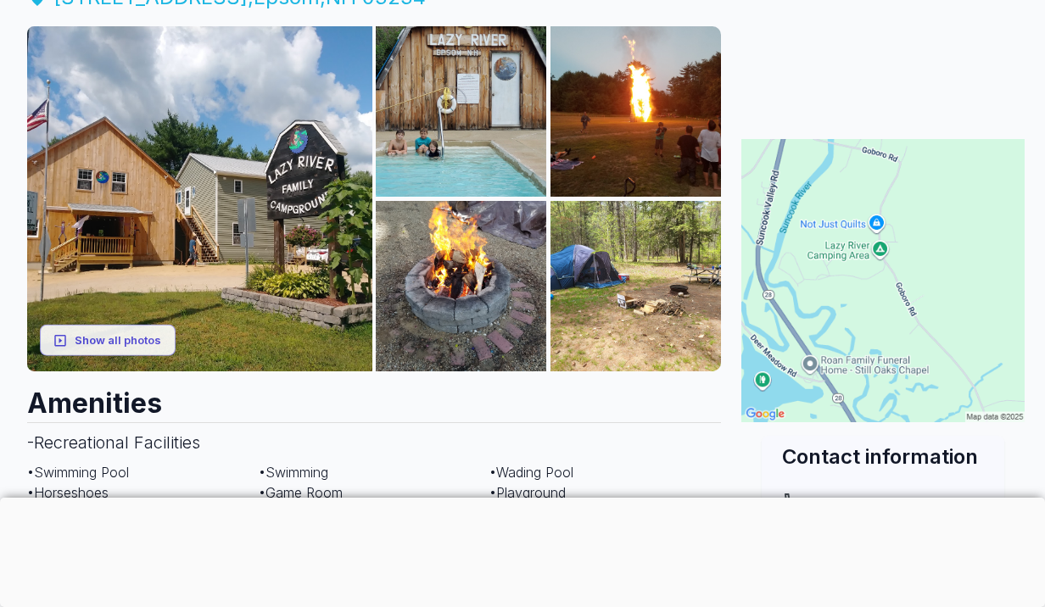
scroll to position [240, 0]
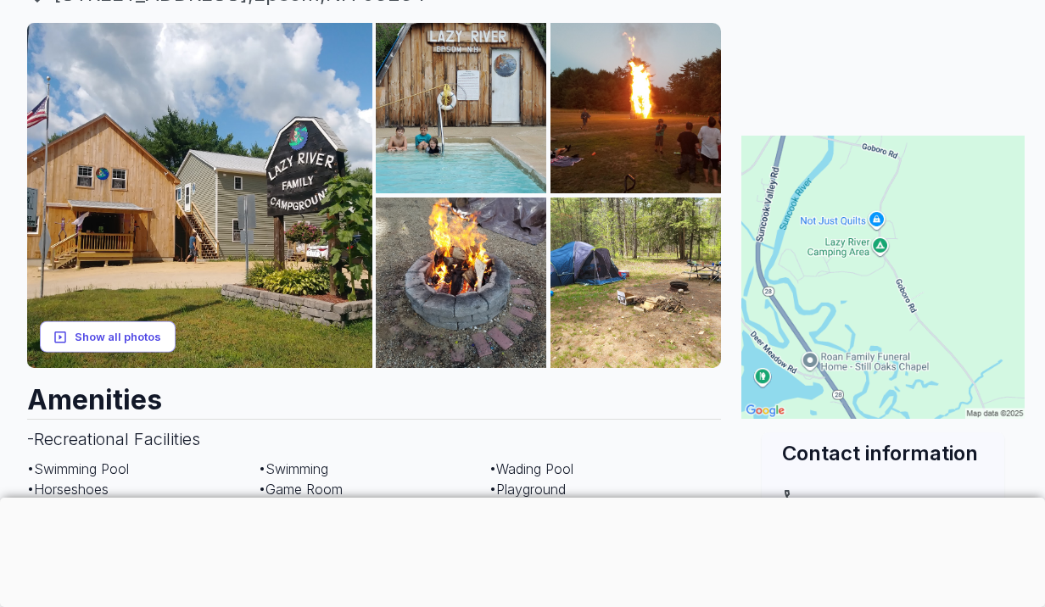
click at [150, 331] on button "Show all photos" at bounding box center [108, 336] width 136 height 31
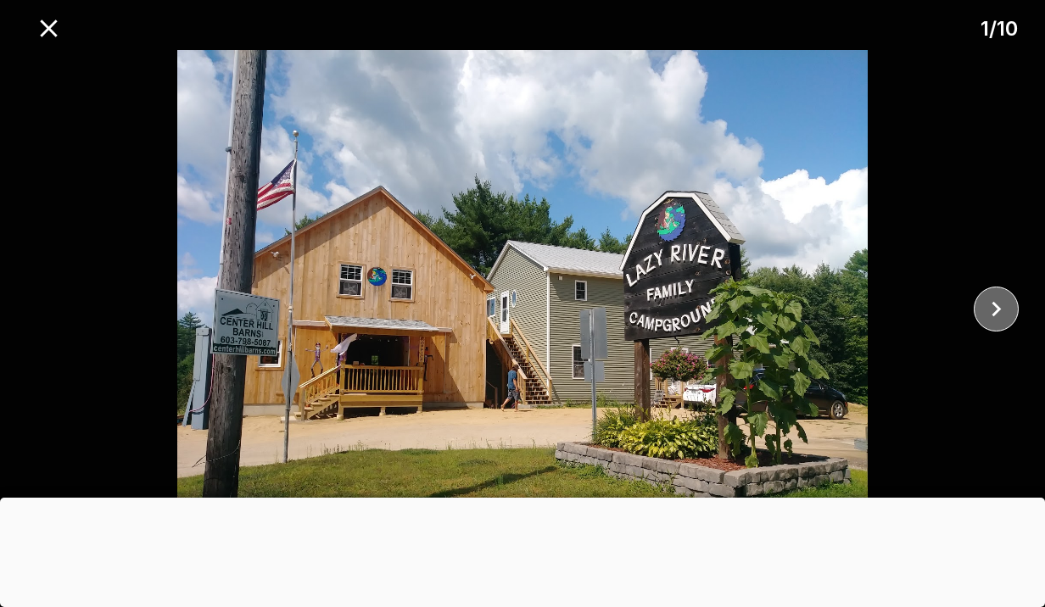
click at [996, 309] on icon "close" at bounding box center [996, 309] width 30 height 30
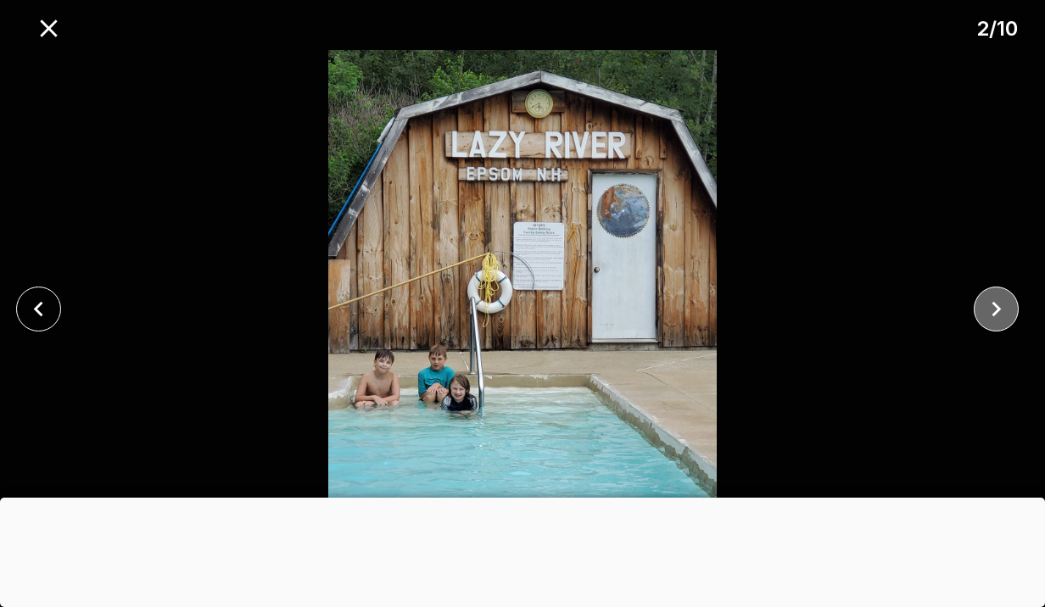
click at [996, 309] on icon "close" at bounding box center [996, 309] width 30 height 30
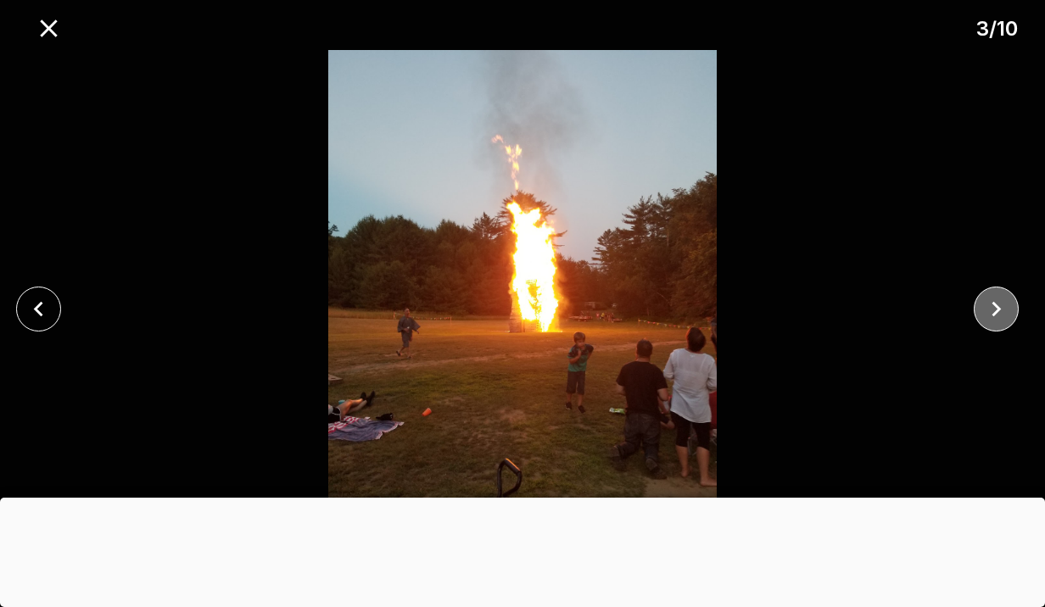
click at [996, 309] on icon "close" at bounding box center [996, 309] width 30 height 30
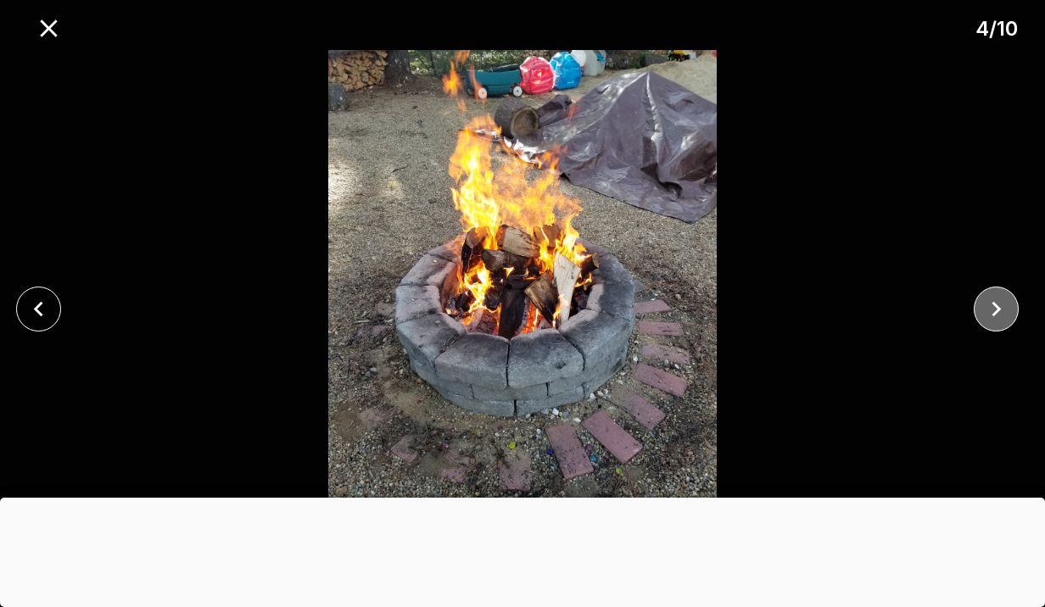
click at [996, 309] on icon "close" at bounding box center [996, 309] width 30 height 30
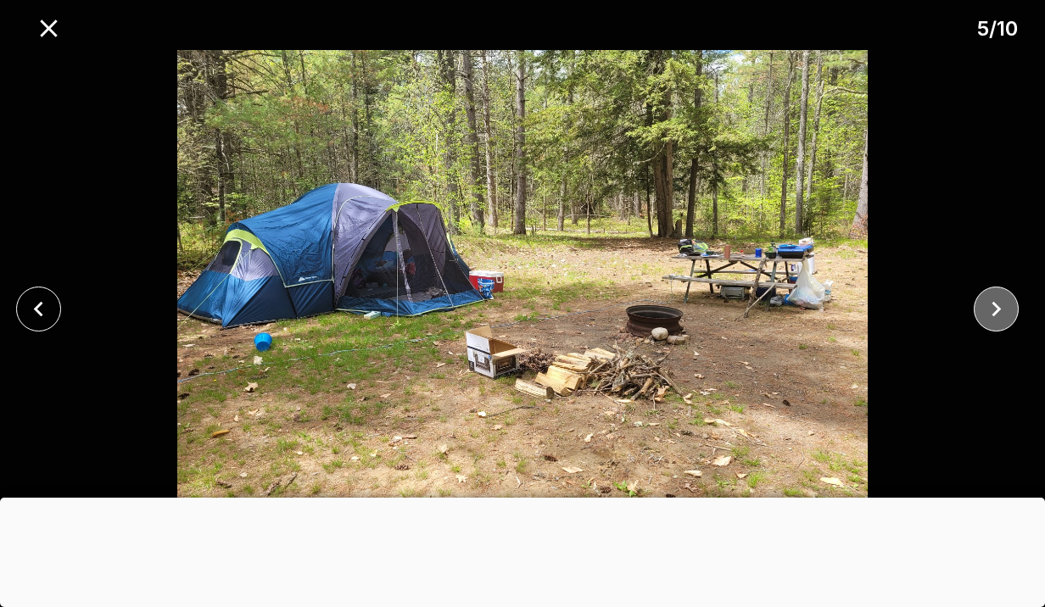
click at [996, 309] on icon "close" at bounding box center [996, 309] width 30 height 30
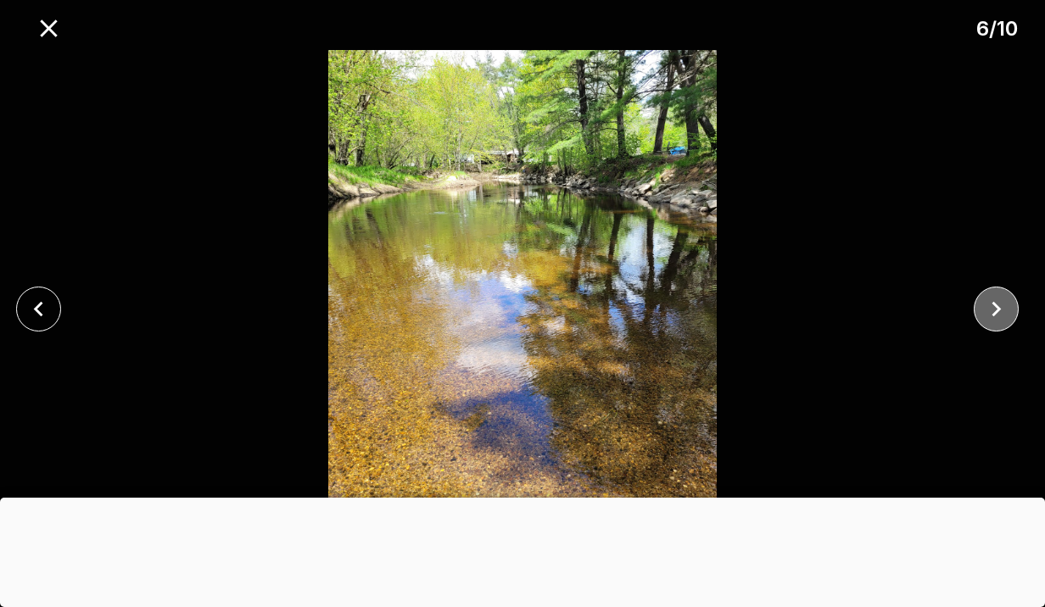
click at [996, 309] on icon "close" at bounding box center [996, 309] width 30 height 30
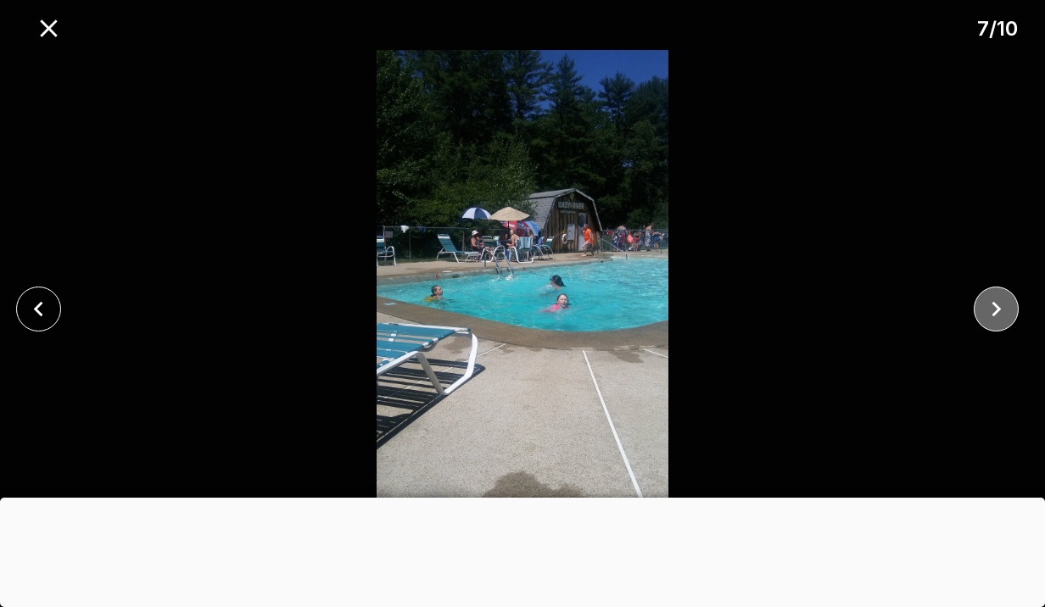
click at [996, 309] on icon "close" at bounding box center [996, 309] width 30 height 30
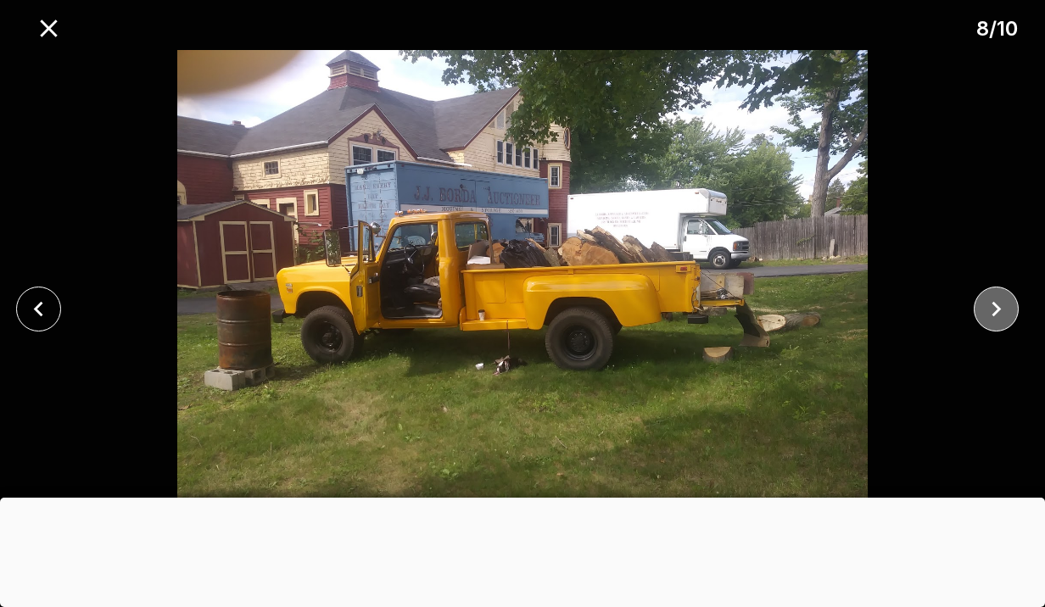
click at [996, 309] on icon "close" at bounding box center [996, 309] width 30 height 30
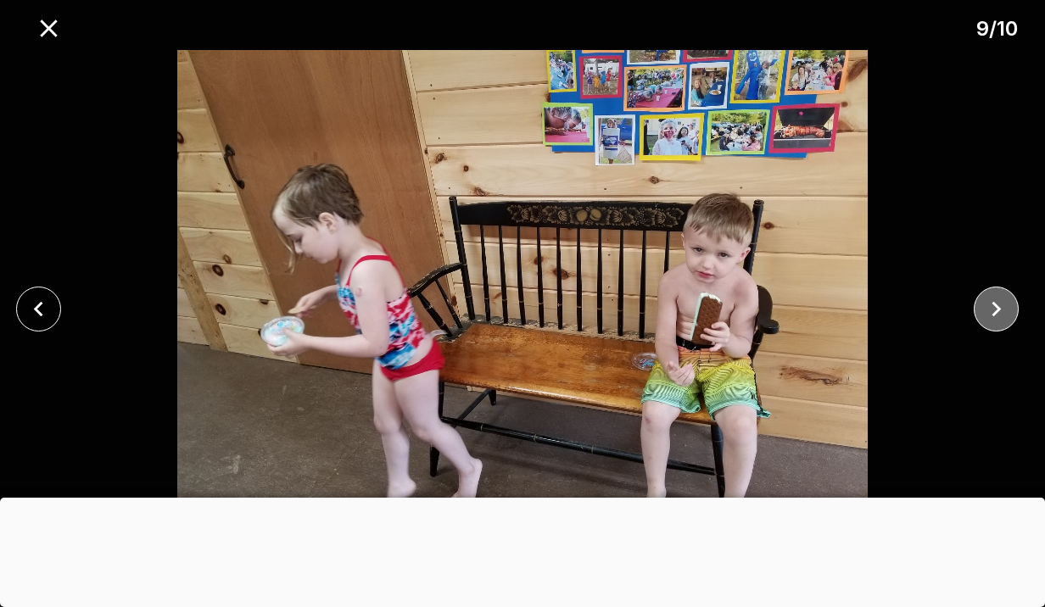
click at [996, 309] on icon "close" at bounding box center [996, 309] width 30 height 30
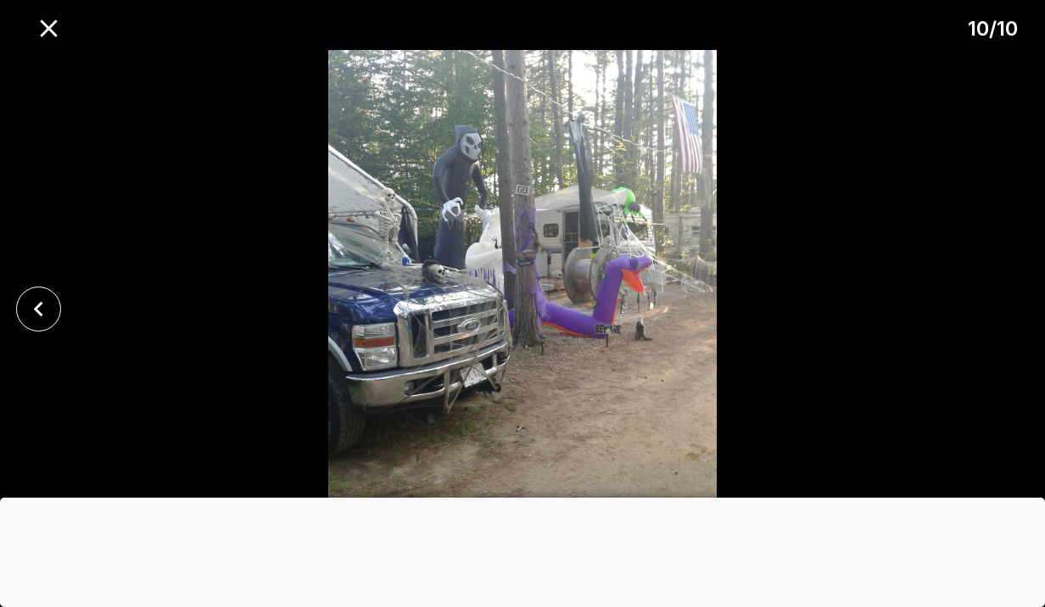
click at [996, 309] on div at bounding box center [522, 309] width 1045 height 518
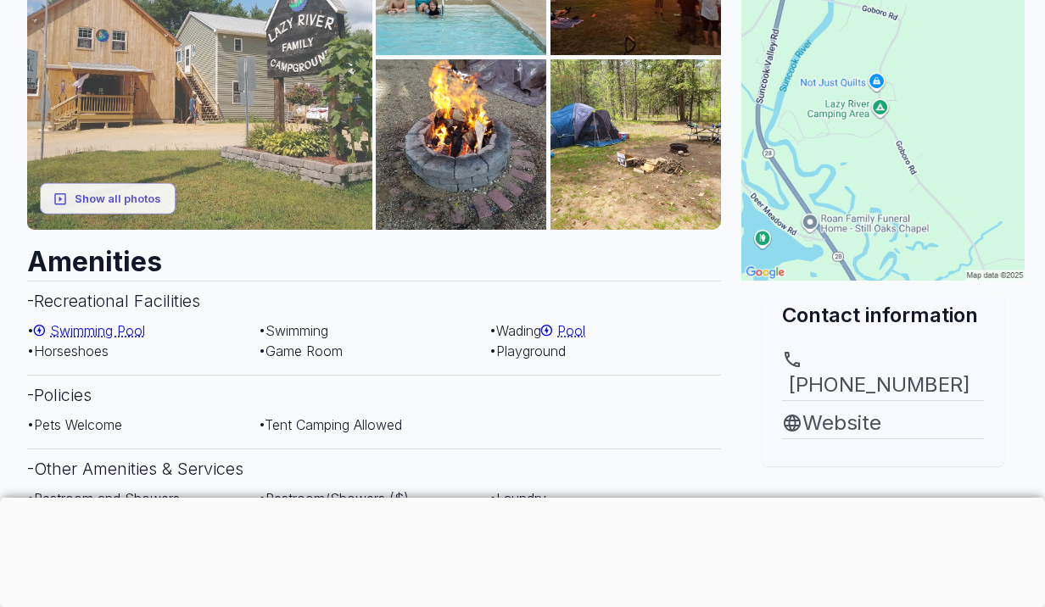
scroll to position [376, 0]
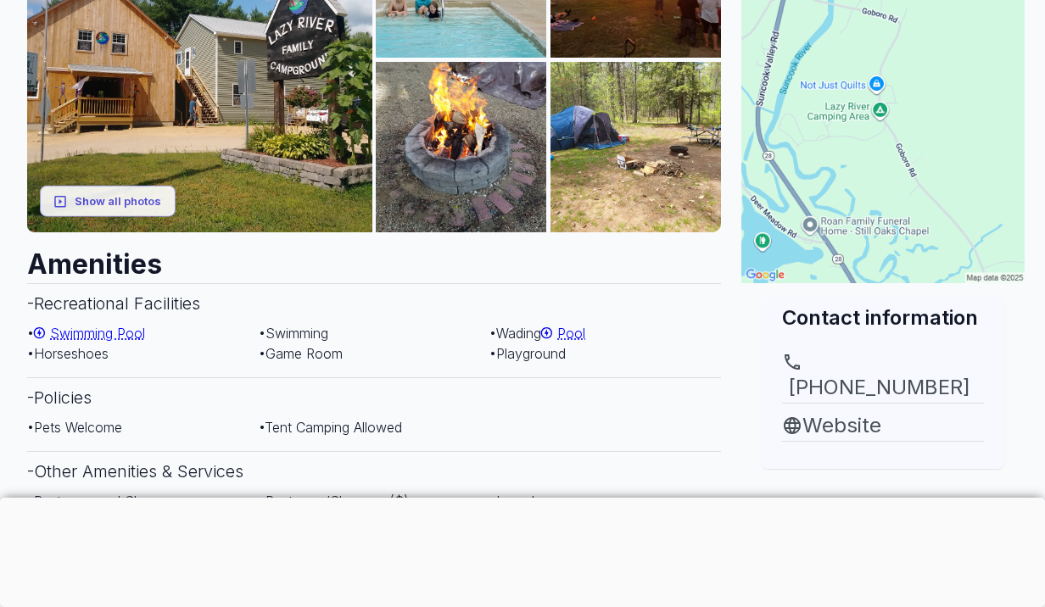
click at [420, 498] on div at bounding box center [522, 498] width 1045 height 0
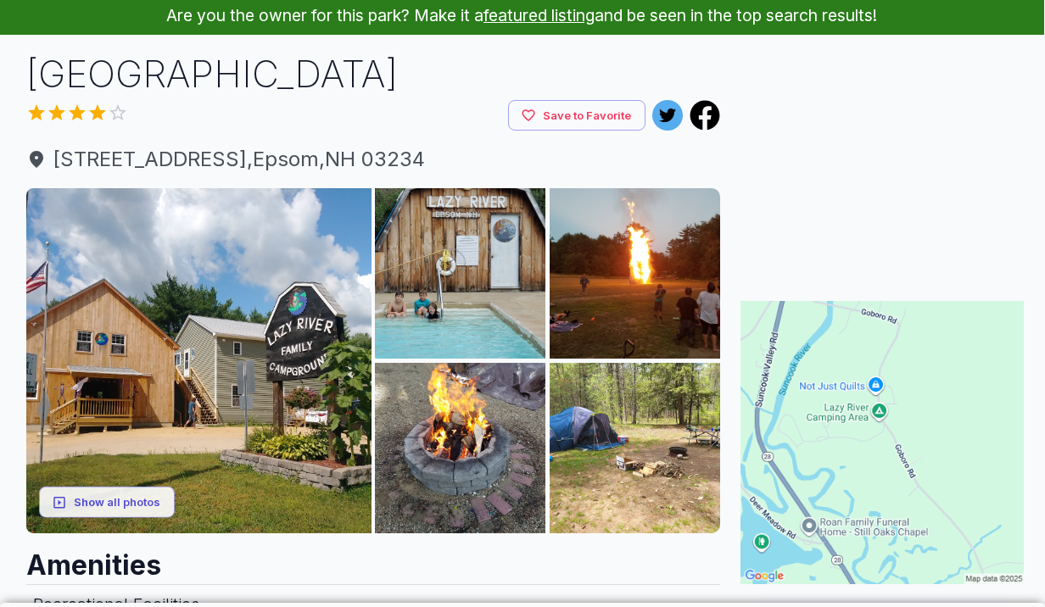
scroll to position [0, 1]
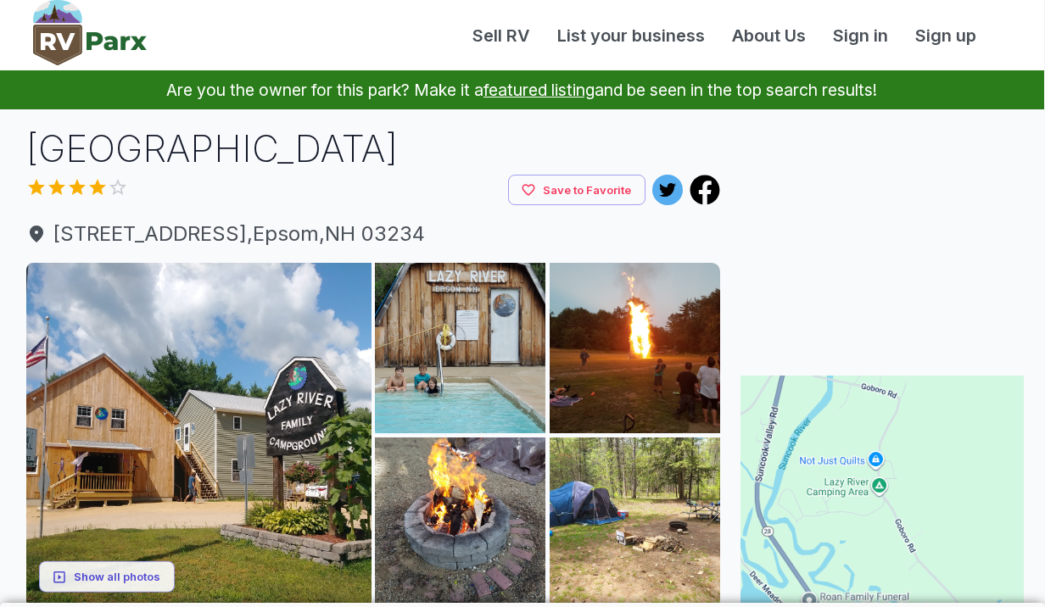
scroll to position [145, 0]
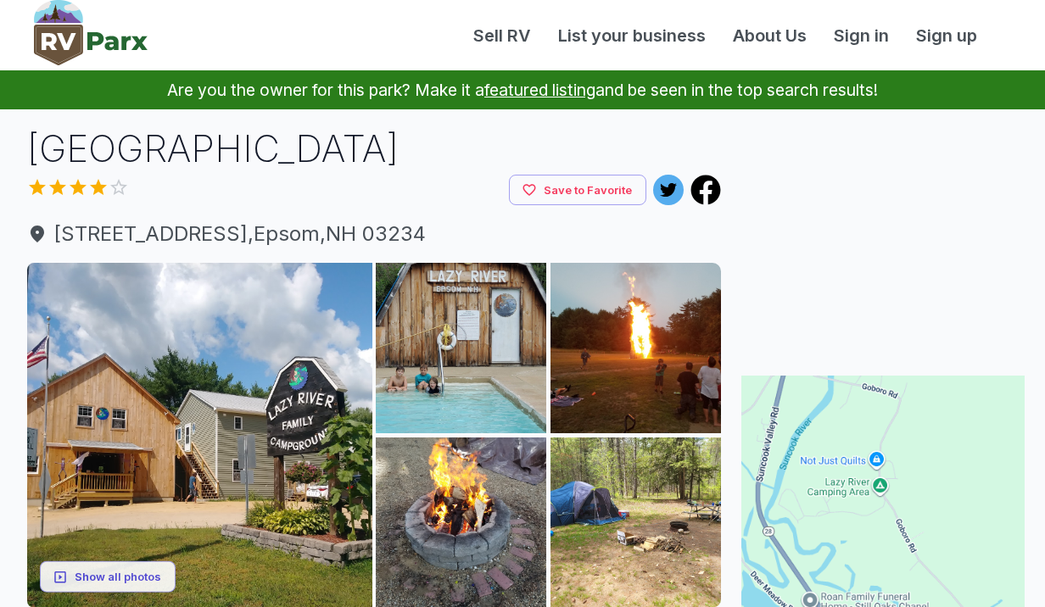
scroll to position [145, 0]
